Goal: Information Seeking & Learning: Learn about a topic

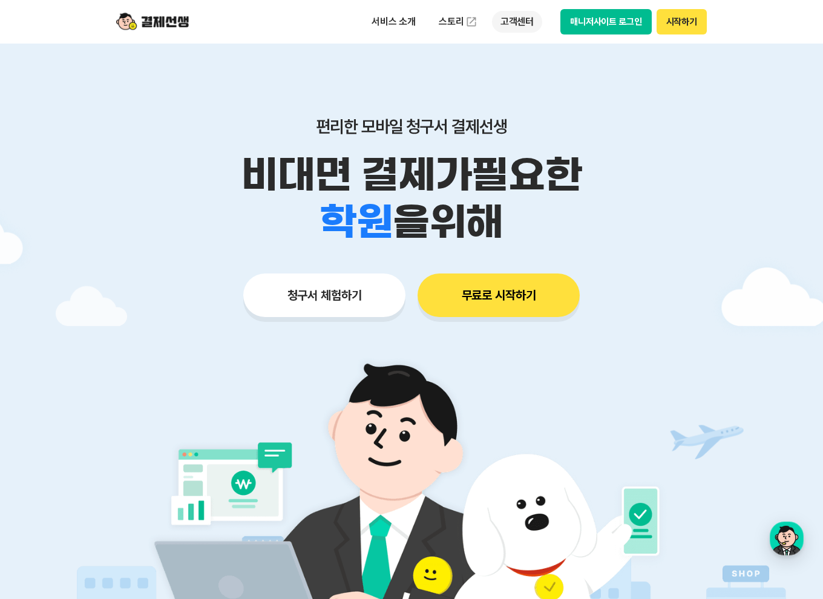
click at [514, 21] on p "고객센터" at bounding box center [517, 22] width 50 height 22
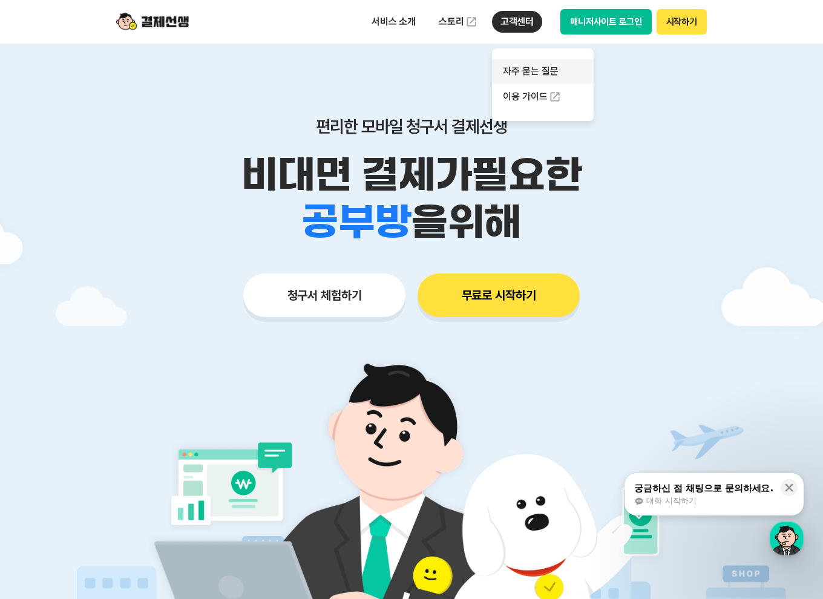
click at [531, 65] on link "자주 묻는 질문" at bounding box center [543, 71] width 102 height 24
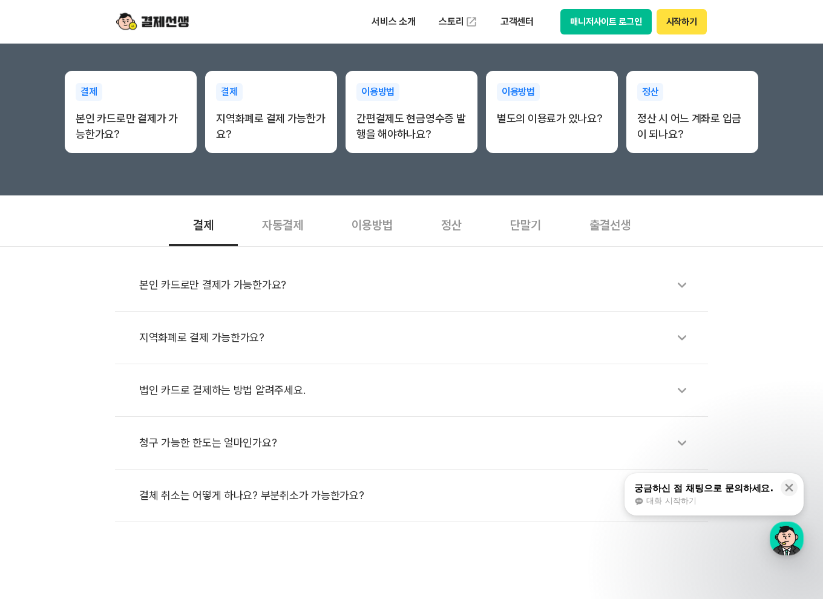
scroll to position [202, 0]
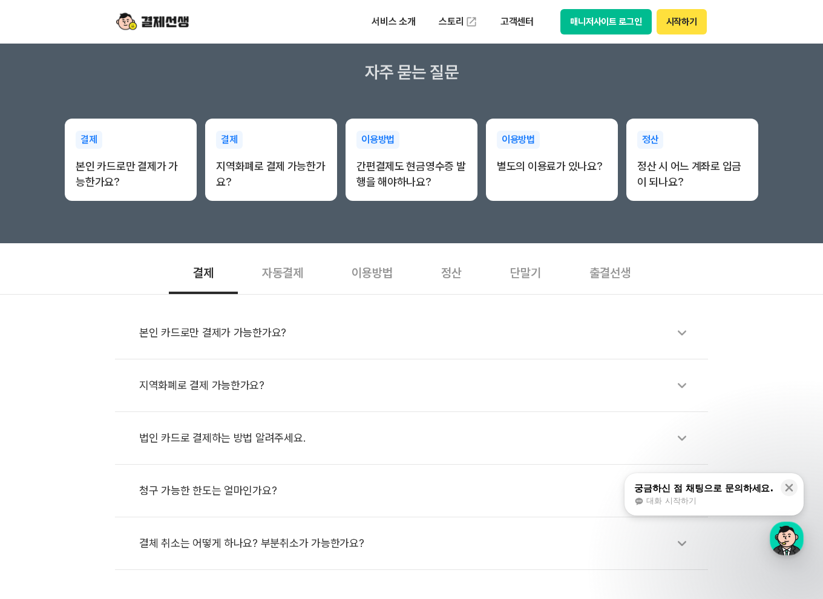
click at [458, 274] on div "정산" at bounding box center [451, 271] width 69 height 45
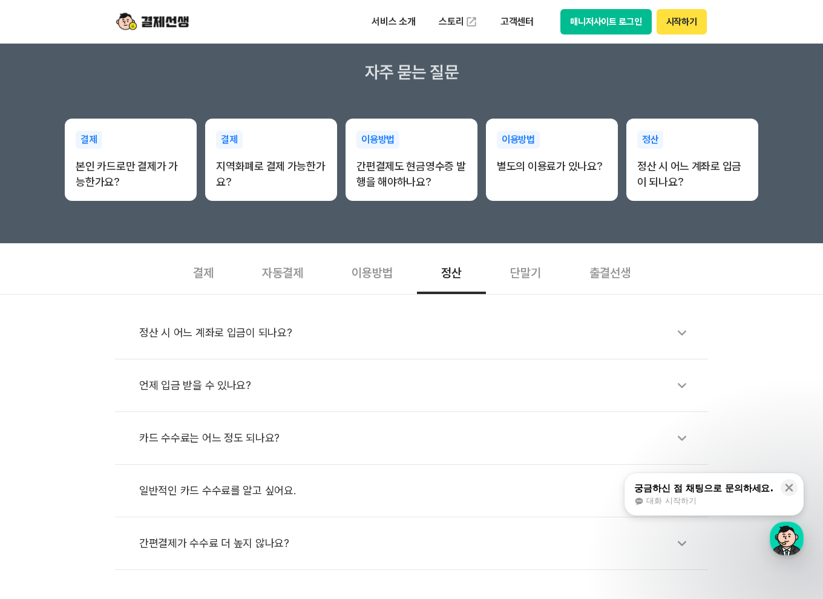
click at [257, 485] on div "일반적인 카드 수수료를 알고 싶어요." at bounding box center [417, 491] width 557 height 28
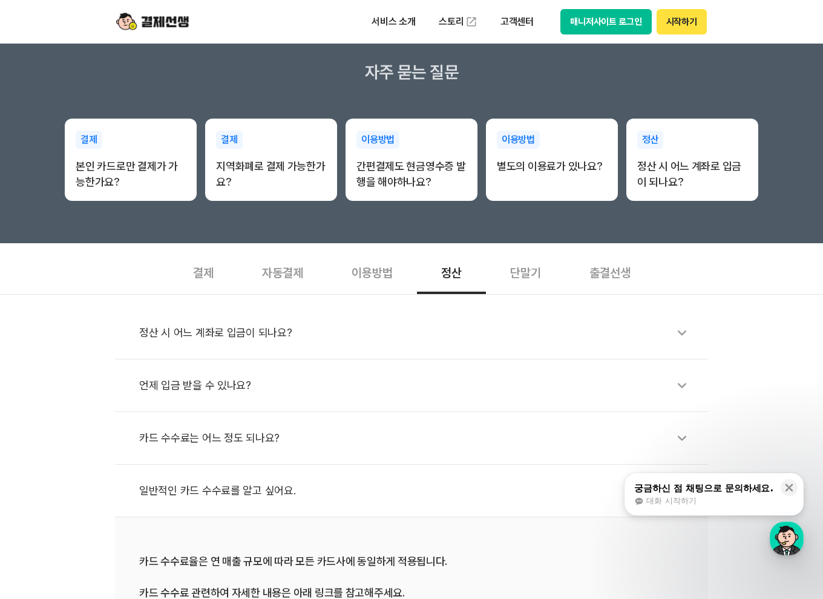
scroll to position [403, 0]
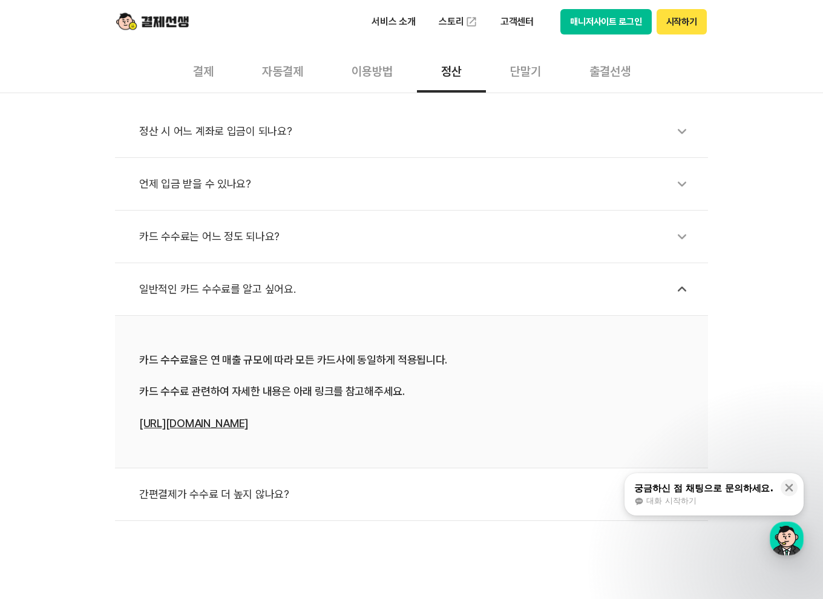
click at [223, 418] on link "[URL][DOMAIN_NAME]" at bounding box center [193, 423] width 109 height 13
click at [778, 48] on section "결제 자동결제 이용방법 정산 단말기 출결선생 정산 시 어느 계좌로 입금이 되나요? 언제 입금 받을 수 있나요? 카드 수수료는 어느 정도 되나요…" at bounding box center [411, 284] width 823 height 473
click at [408, 234] on div "카드 수수료는 어느 정도 되나요?" at bounding box center [417, 237] width 557 height 28
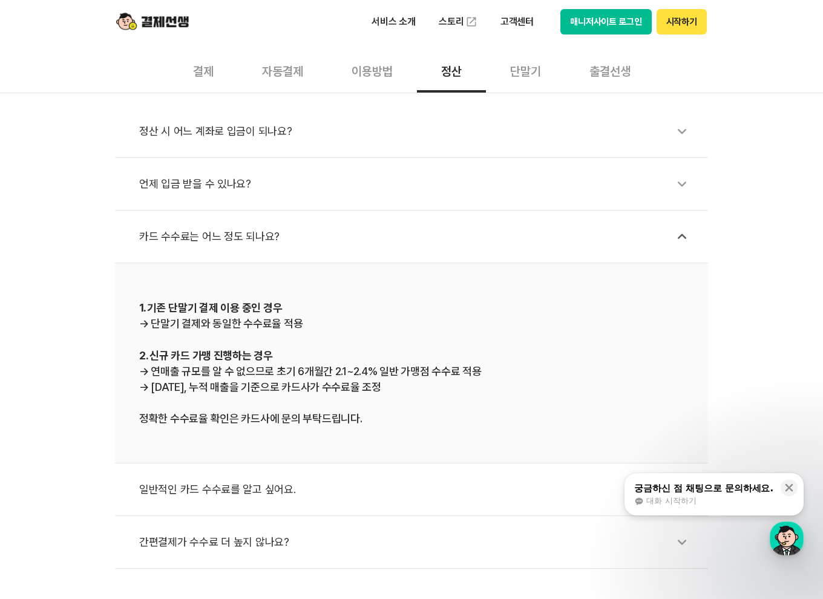
click at [260, 533] on div "간편결제가 수수료 더 높지 않나요?" at bounding box center [417, 542] width 557 height 28
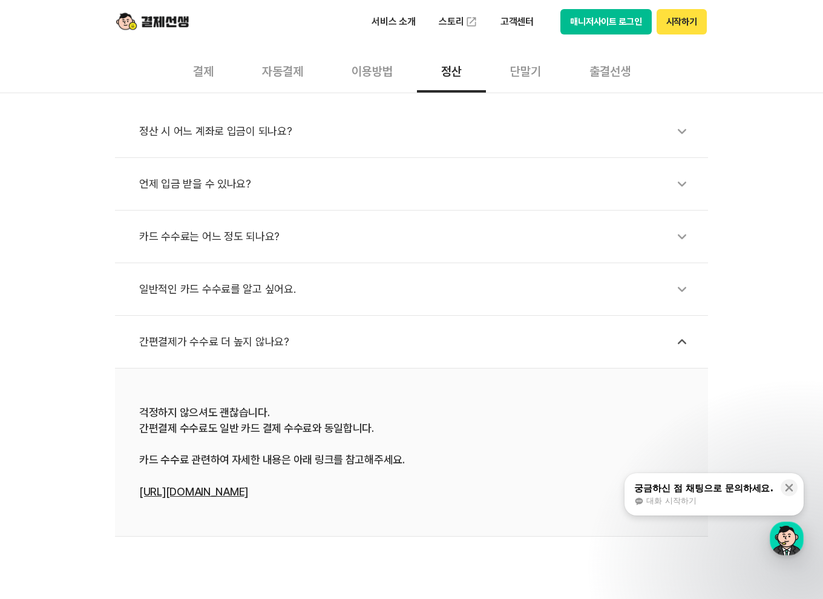
click at [217, 488] on link "[URL][DOMAIN_NAME]" at bounding box center [193, 491] width 109 height 13
click at [301, 122] on div "정산 시 어느 계좌로 입금이 되나요?" at bounding box center [417, 131] width 557 height 28
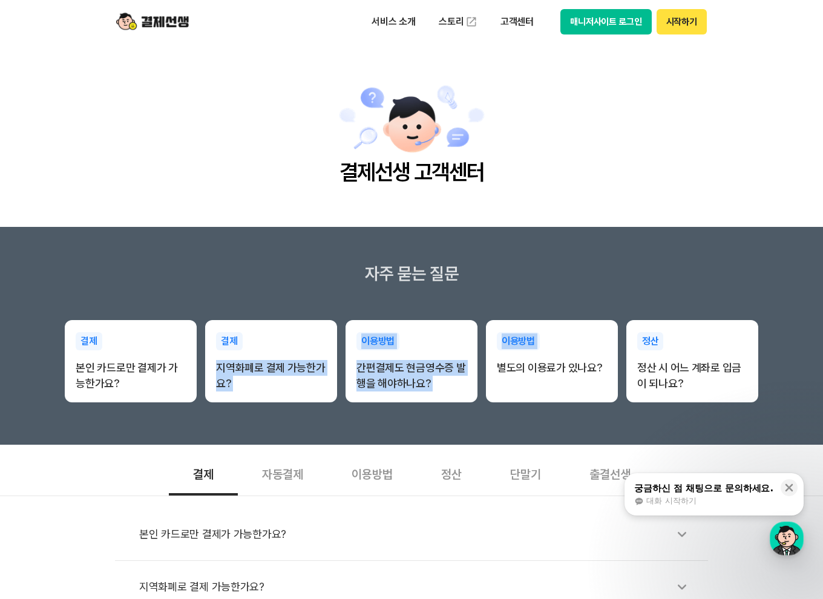
drag, startPoint x: 382, startPoint y: 369, endPoint x: 481, endPoint y: 418, distance: 110.7
click at [481, 418] on section "자주 묻는 질문 결제 본인 카드로만 결제가 가능한가요? 결제 지역화폐로 결제 가능한가요? 이용방법 간편결제도 현금영수증 발행을 해야하나요? 이…" at bounding box center [411, 336] width 823 height 218
click at [484, 439] on section "자주 묻는 질문 결제 본인 카드로만 결제가 가능한가요? 결제 지역화폐로 결제 가능한가요? 이용방법 간편결제도 현금영수증 발행을 해야하나요? 이…" at bounding box center [411, 336] width 823 height 218
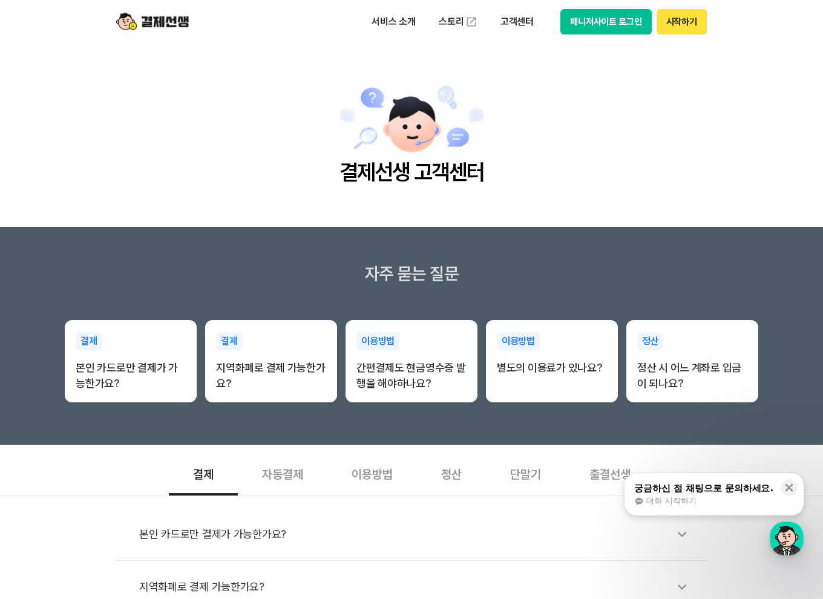
click at [184, 17] on img at bounding box center [152, 21] width 73 height 23
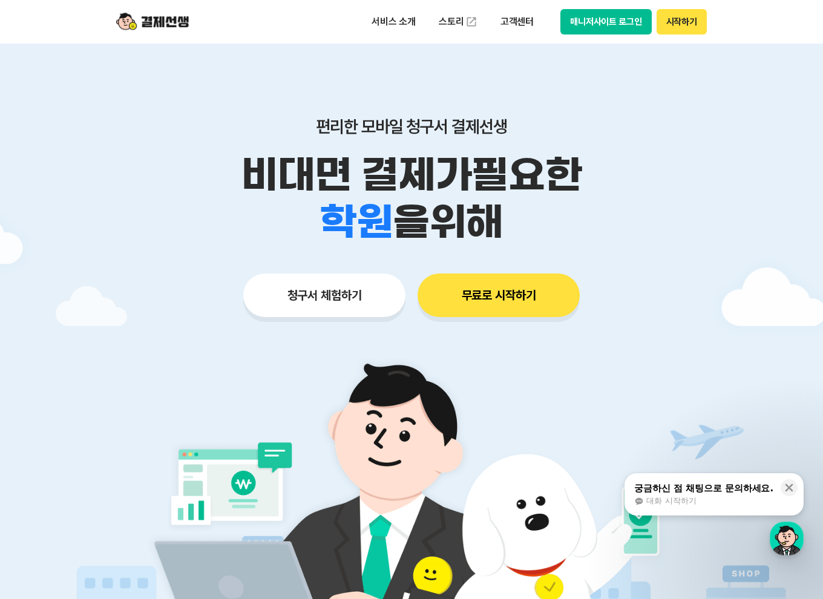
drag, startPoint x: 423, startPoint y: 215, endPoint x: 736, endPoint y: 335, distance: 335.3
click at [734, 335] on main "편리한 모바일 청구서 결제선생 비대면 결제가 필요한 학원 공부방 호텔 쇼핑몰 병원 배달 보험사 항공사 골프장 을 위해 청구서 체험하기 무료로 …" at bounding box center [411, 363] width 823 height 639
click at [736, 335] on div at bounding box center [411, 363] width 823 height 639
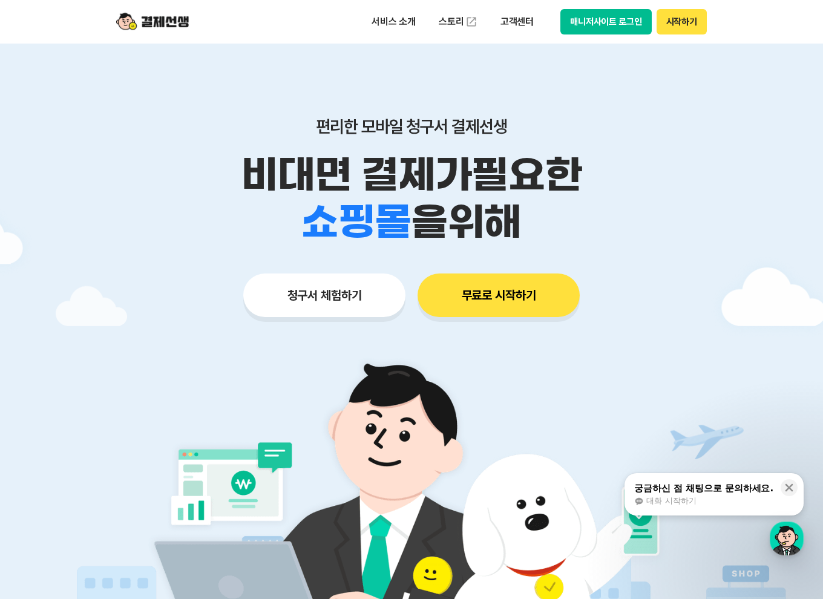
click at [570, 309] on button "무료로 시작하기" at bounding box center [499, 296] width 162 height 44
